Goal: Task Accomplishment & Management: Complete application form

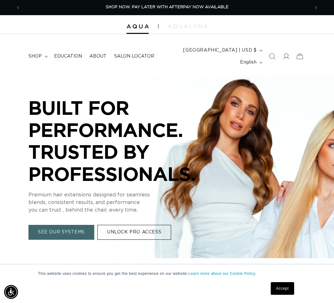
click at [136, 232] on link "UNLOCK PRO ACCESS" at bounding box center [134, 232] width 74 height 15
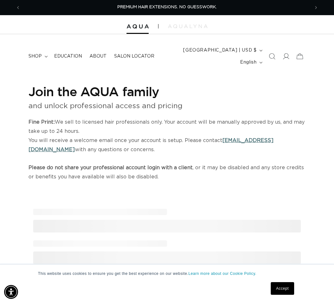
select select "US"
select select "[GEOGRAPHIC_DATA]"
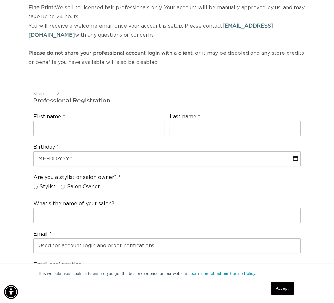
scroll to position [114, 0]
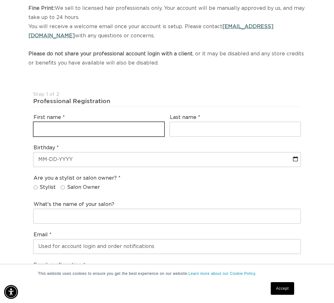
click at [46, 132] on input "text" at bounding box center [99, 129] width 131 height 14
type input "Heidi"
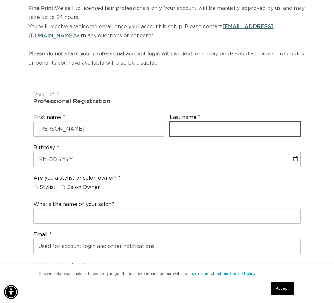
click at [197, 126] on input "text" at bounding box center [235, 129] width 131 height 14
type input "p"
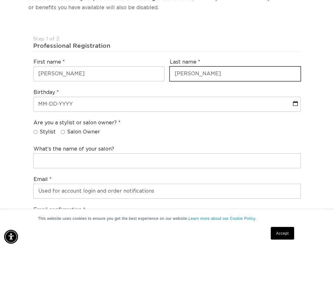
scroll to position [0, 0]
type input "Purcell"
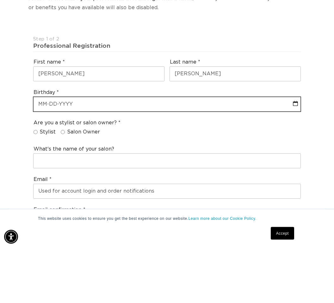
click at [71, 152] on input "text" at bounding box center [167, 159] width 267 height 14
select select "7"
select select "2025"
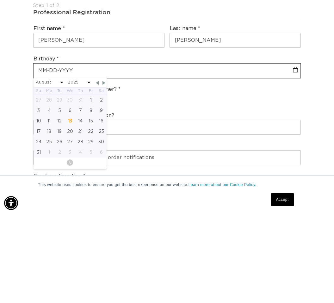
scroll to position [0, 289]
type input "0"
select select "7"
select select "2025"
type input "07"
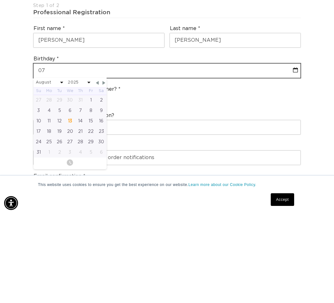
select select "7"
select select "2025"
type input "07-0"
select select "7"
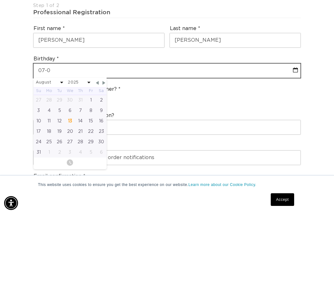
select select "2025"
type input "07-06"
select select "7"
select select "2025"
type input "07-06-1"
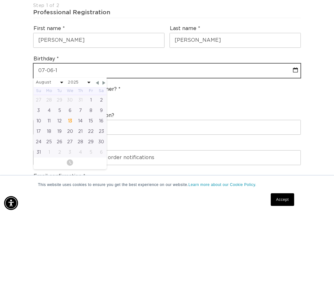
select select "7"
select select "2025"
type input "07-06-19"
select select "7"
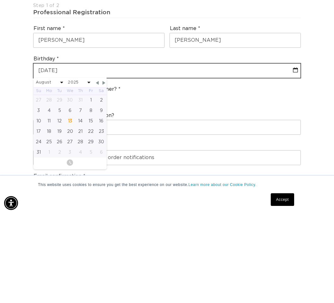
select select "2025"
type input "07-06-196"
select select "7"
select select "2025"
type input "07-06-1961"
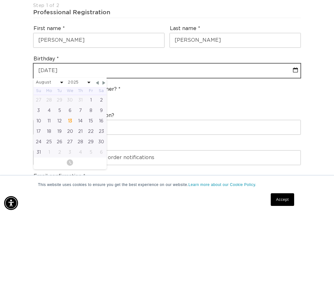
select select "6"
select select "1961"
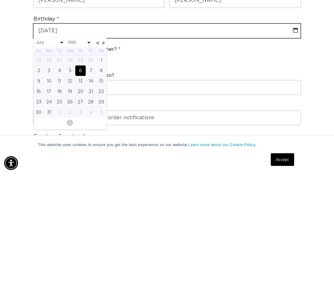
scroll to position [0, 289]
type input "07-06-1961"
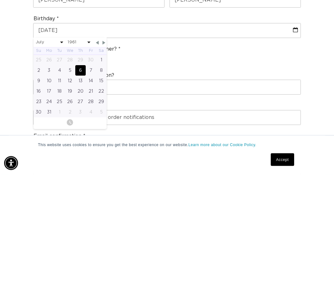
click at [222, 172] on div "Are you a stylist or salon owner? Stylist Salon Owner" at bounding box center [167, 184] width 273 height 24
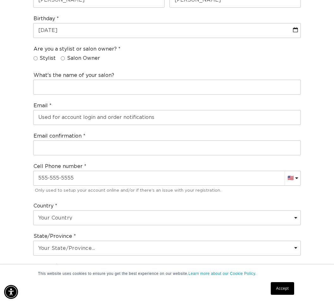
scroll to position [0, 578]
click at [34, 57] on label "Stylist" at bounding box center [45, 58] width 22 height 7
click at [34, 57] on input "Stylist" at bounding box center [36, 58] width 4 height 4
radio input "true"
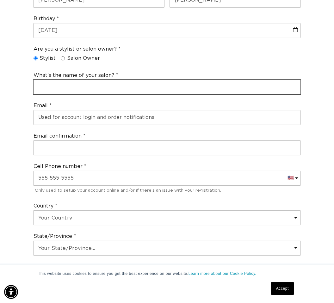
click at [82, 82] on input "text" at bounding box center [167, 87] width 267 height 14
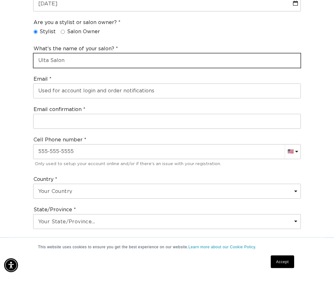
scroll to position [0, 0]
type input "Ulta Salon"
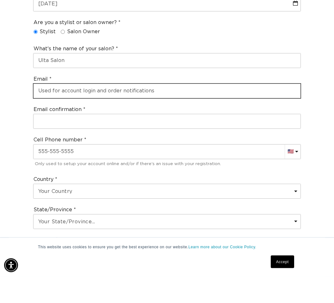
click at [86, 111] on input "email" at bounding box center [167, 118] width 267 height 14
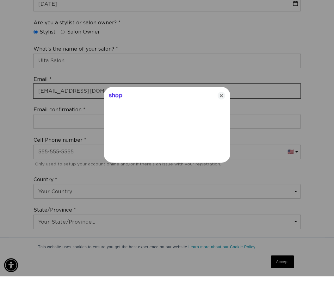
type input "[EMAIL_ADDRESS][DOMAIN_NAME]"
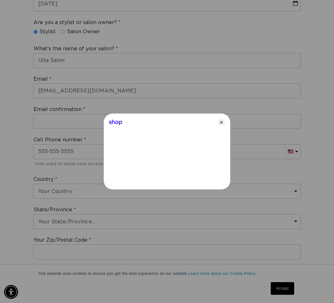
scroll to position [0, 289]
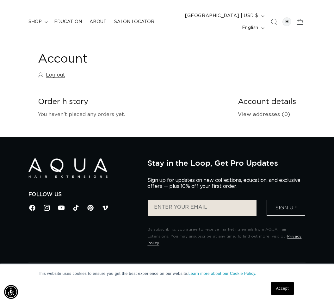
scroll to position [44, 0]
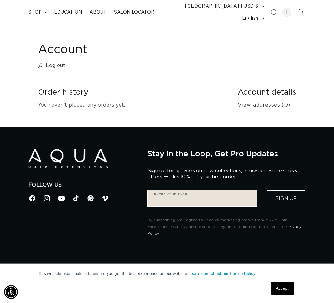
click at [166, 199] on input "Enter your email" at bounding box center [202, 198] width 109 height 16
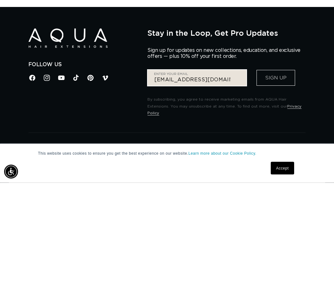
scroll to position [0, 0]
type input "[EMAIL_ADDRESS][DOMAIN_NAME]"
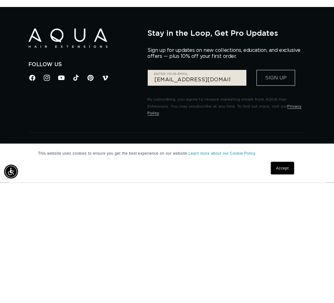
click at [278, 190] on button "Sign Up" at bounding box center [275, 198] width 39 height 16
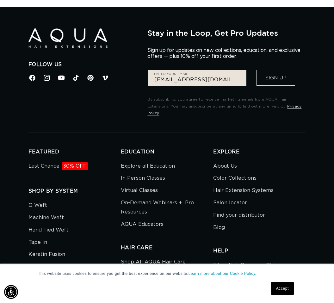
scroll to position [0, 289]
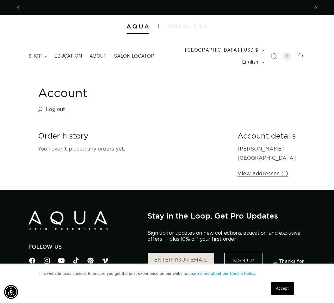
scroll to position [0, 289]
